Goal: Entertainment & Leisure: Consume media (video, audio)

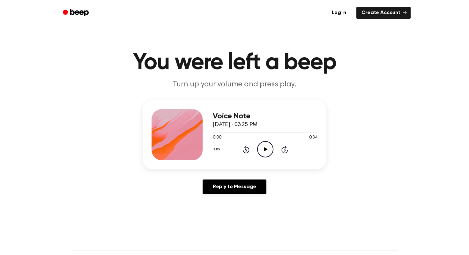
click at [269, 151] on icon "Play Audio" at bounding box center [265, 149] width 16 height 16
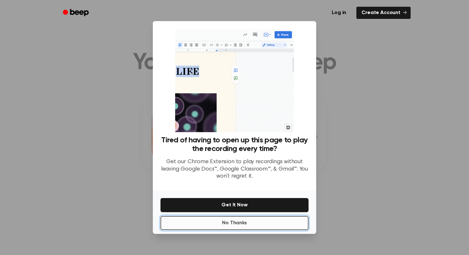
click at [275, 221] on button "No Thanks" at bounding box center [235, 223] width 148 height 14
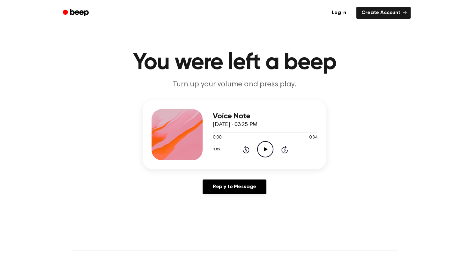
click at [270, 146] on icon "Play Audio" at bounding box center [265, 149] width 16 height 16
click at [263, 154] on icon "Play Audio" at bounding box center [265, 149] width 16 height 16
click at [270, 145] on icon "Play Audio" at bounding box center [265, 149] width 16 height 16
click at [265, 152] on icon "Pause Audio" at bounding box center [265, 149] width 16 height 16
click at [267, 146] on icon "Play Audio" at bounding box center [265, 149] width 16 height 16
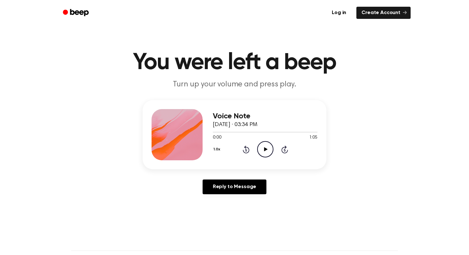
click at [265, 147] on icon "Play Audio" at bounding box center [265, 149] width 16 height 16
click at [248, 147] on icon at bounding box center [246, 149] width 7 height 8
click at [248, 148] on icon at bounding box center [246, 149] width 7 height 8
click at [266, 152] on icon "Play Audio" at bounding box center [265, 149] width 16 height 16
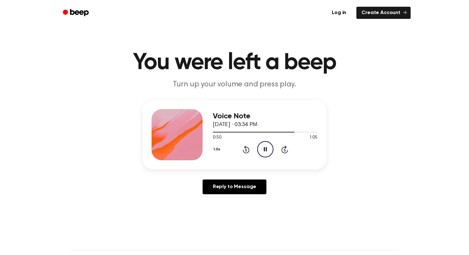
click at [247, 150] on icon at bounding box center [246, 150] width 2 height 3
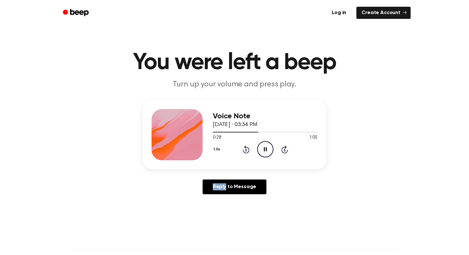
click at [247, 150] on icon at bounding box center [246, 150] width 2 height 3
click at [264, 150] on icon at bounding box center [266, 149] width 4 height 4
